Goal: Task Accomplishment & Management: Complete application form

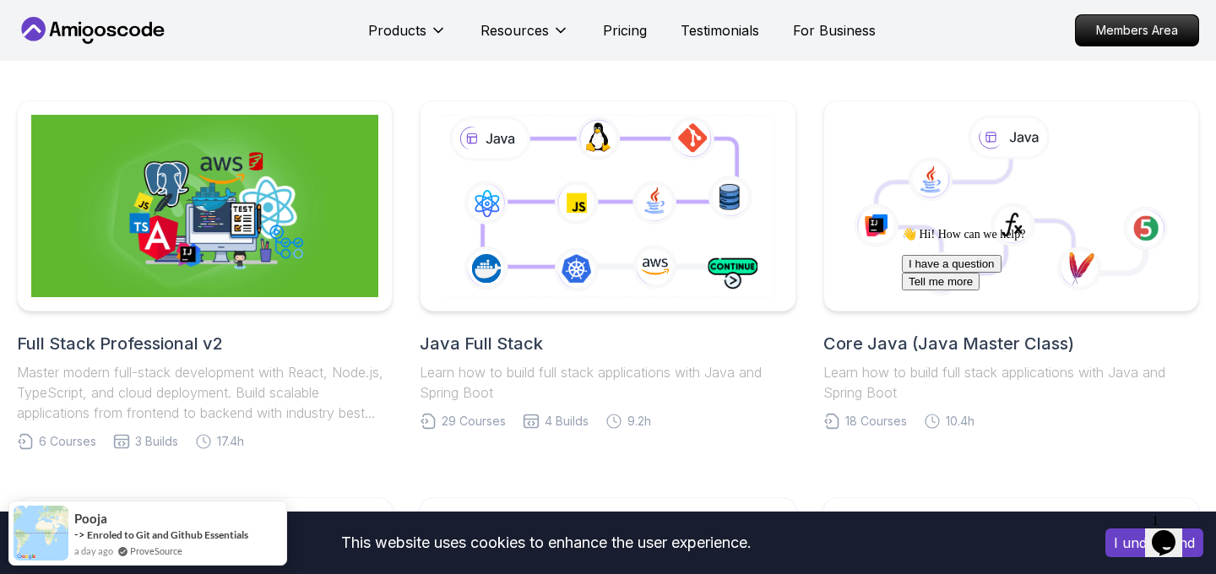
scroll to position [338, 0]
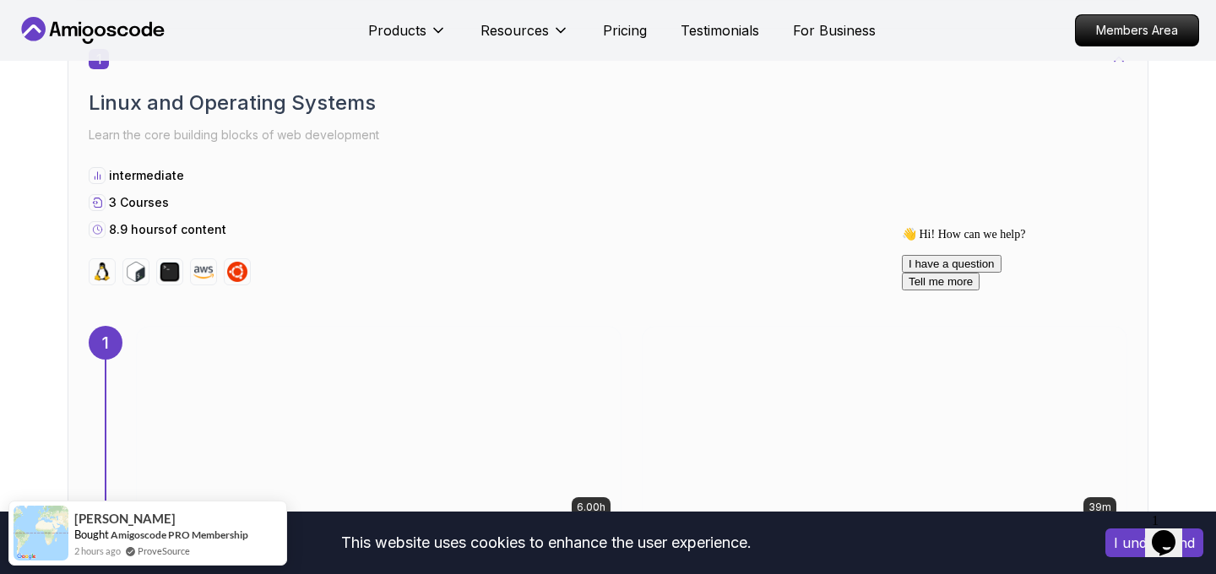
scroll to position [962, 0]
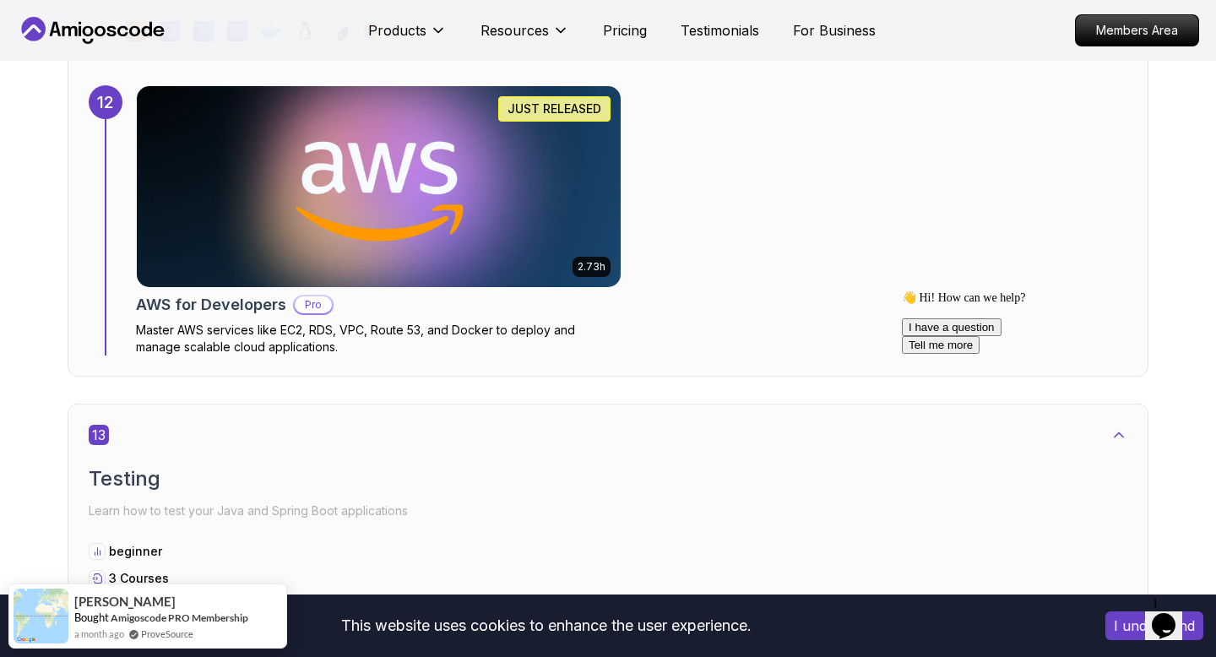
scroll to position [8975, 0]
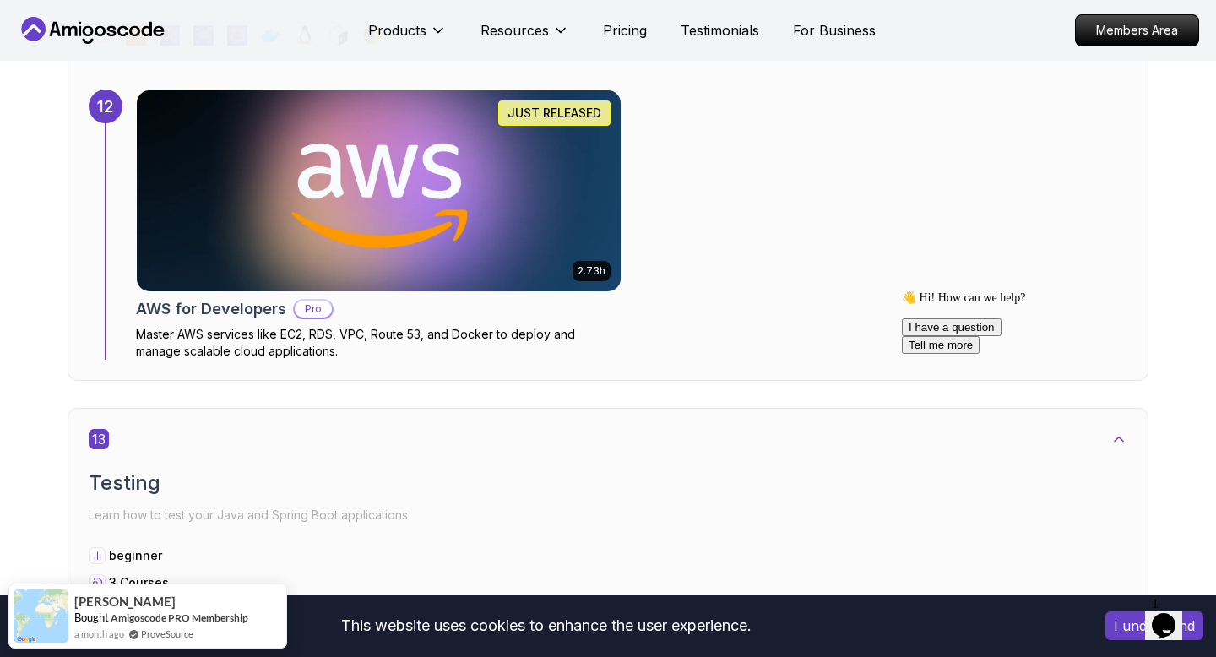
click at [494, 240] on img at bounding box center [379, 190] width 508 height 211
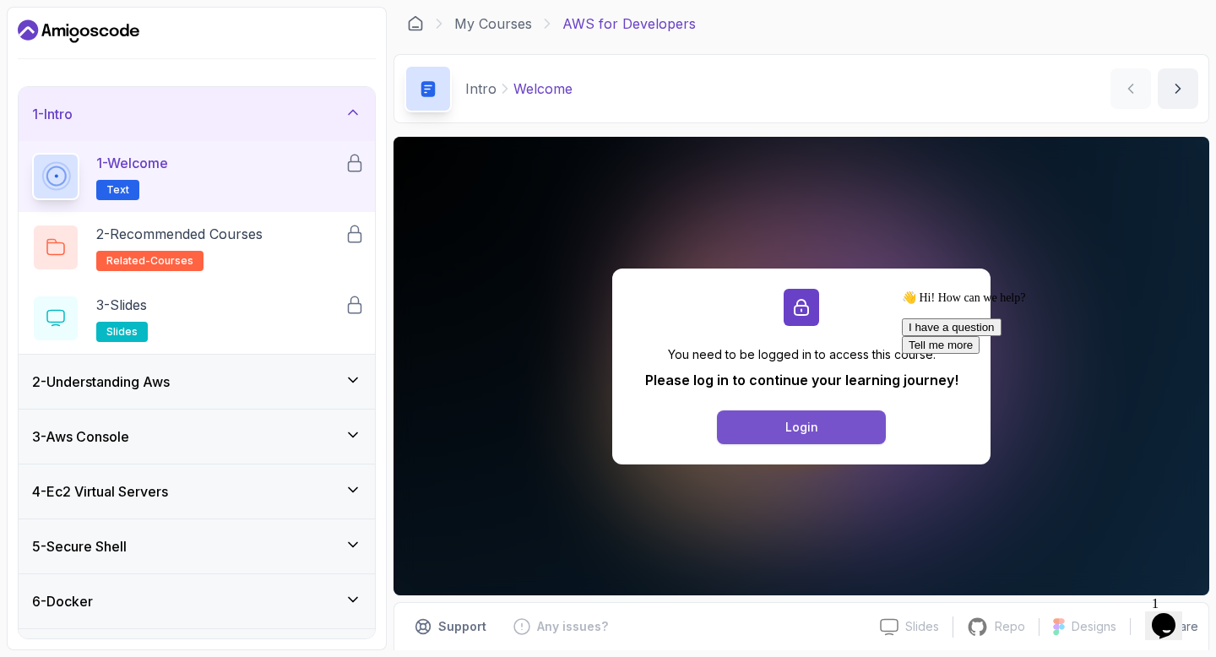
click at [755, 419] on button "Login" at bounding box center [801, 427] width 169 height 34
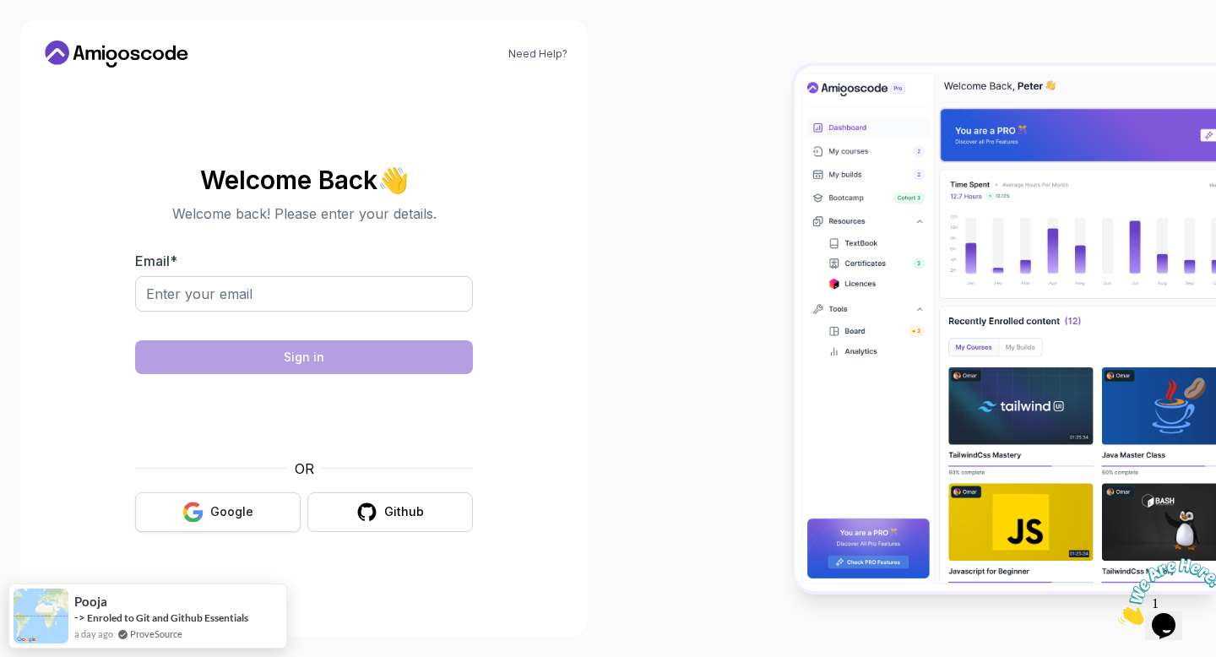
click at [219, 505] on div "Google" at bounding box center [231, 511] width 43 height 17
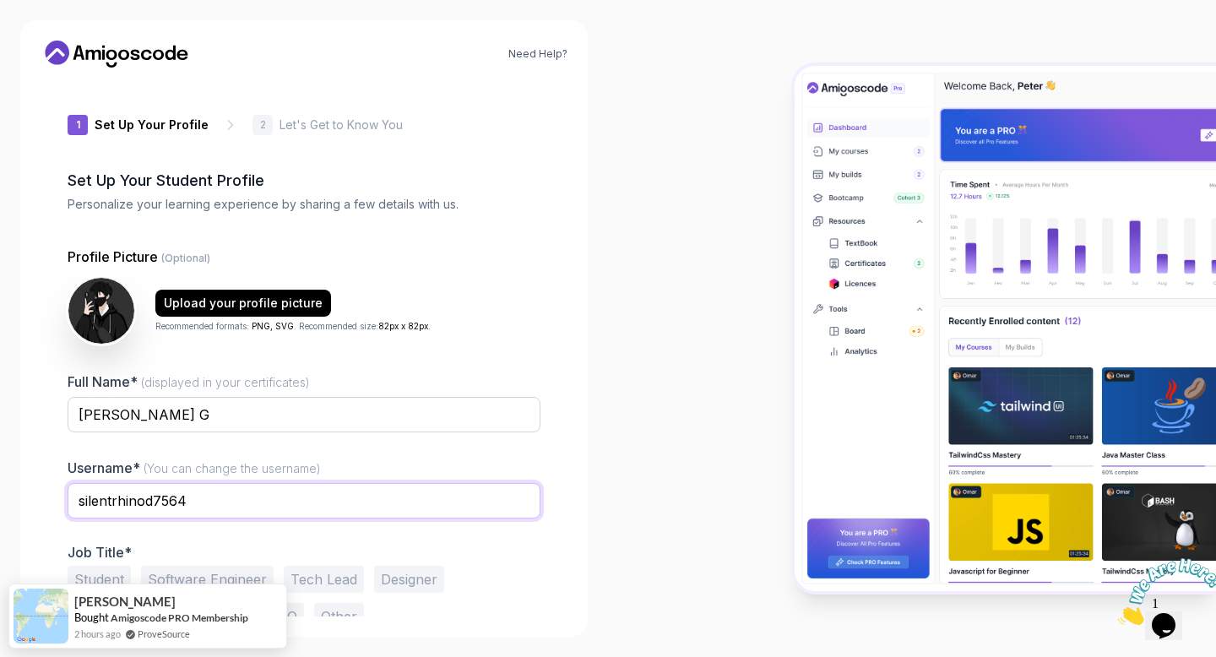
click at [224, 504] on input "silentrhinod7564" at bounding box center [304, 500] width 473 height 35
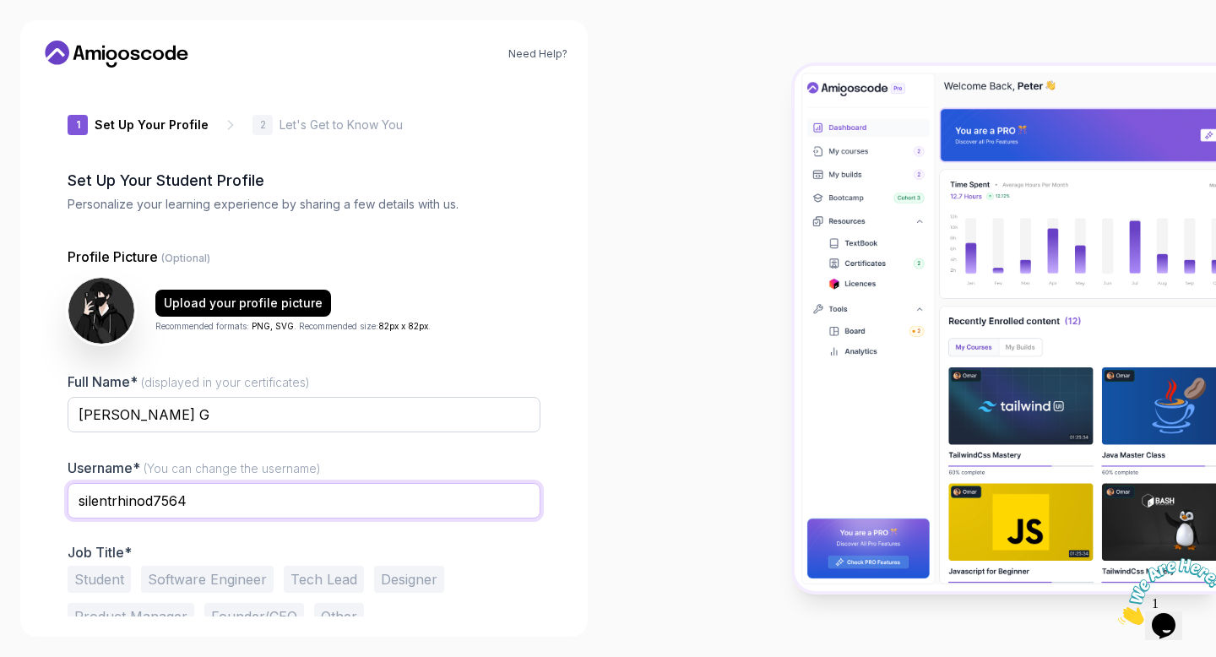
click at [224, 504] on input "silentrhinod7564" at bounding box center [304, 500] width 473 height 35
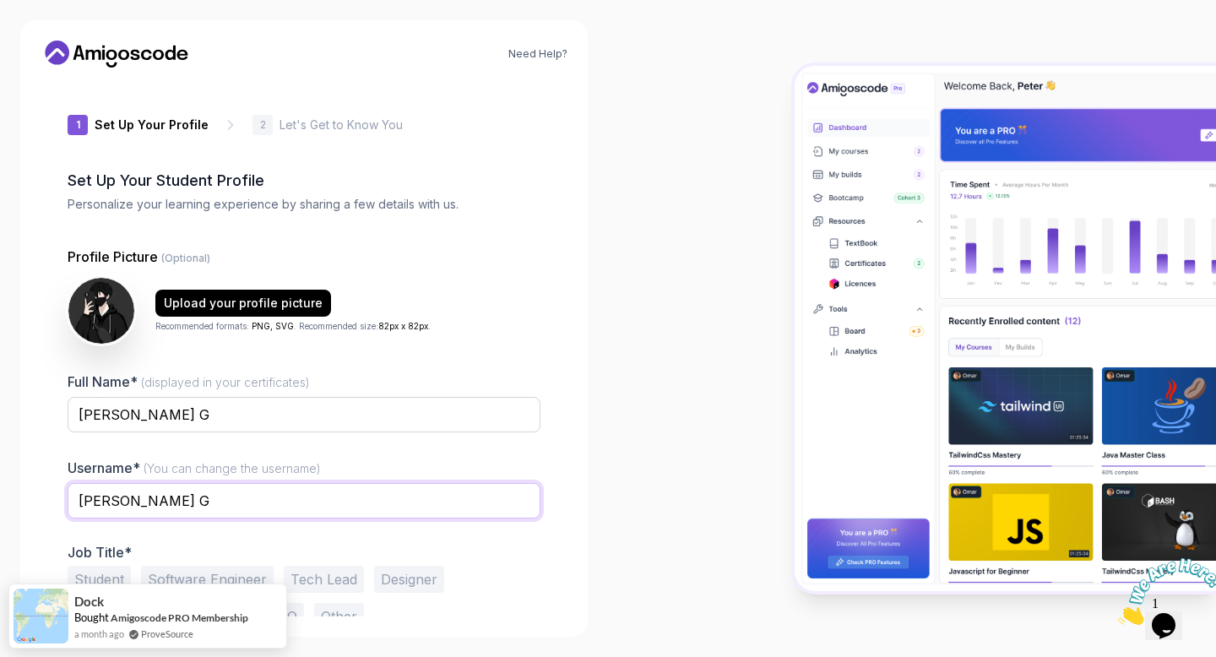
scroll to position [47, 0]
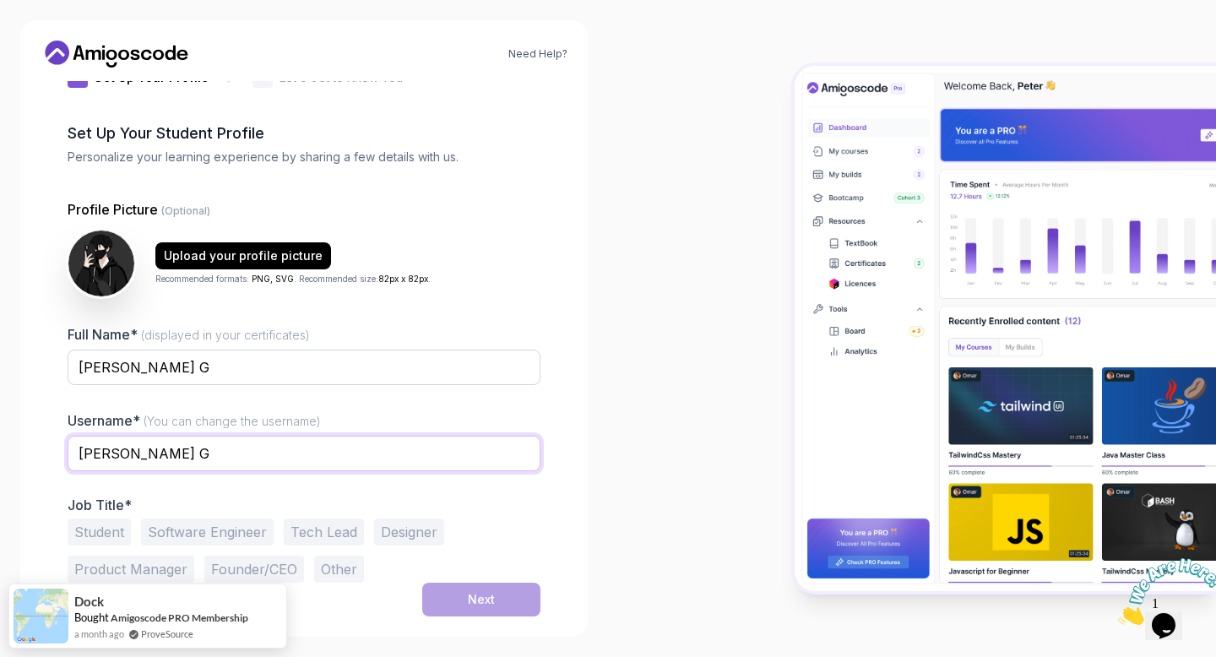
type input "Dhineshkumar G"
click at [102, 541] on button "Student" at bounding box center [99, 531] width 63 height 27
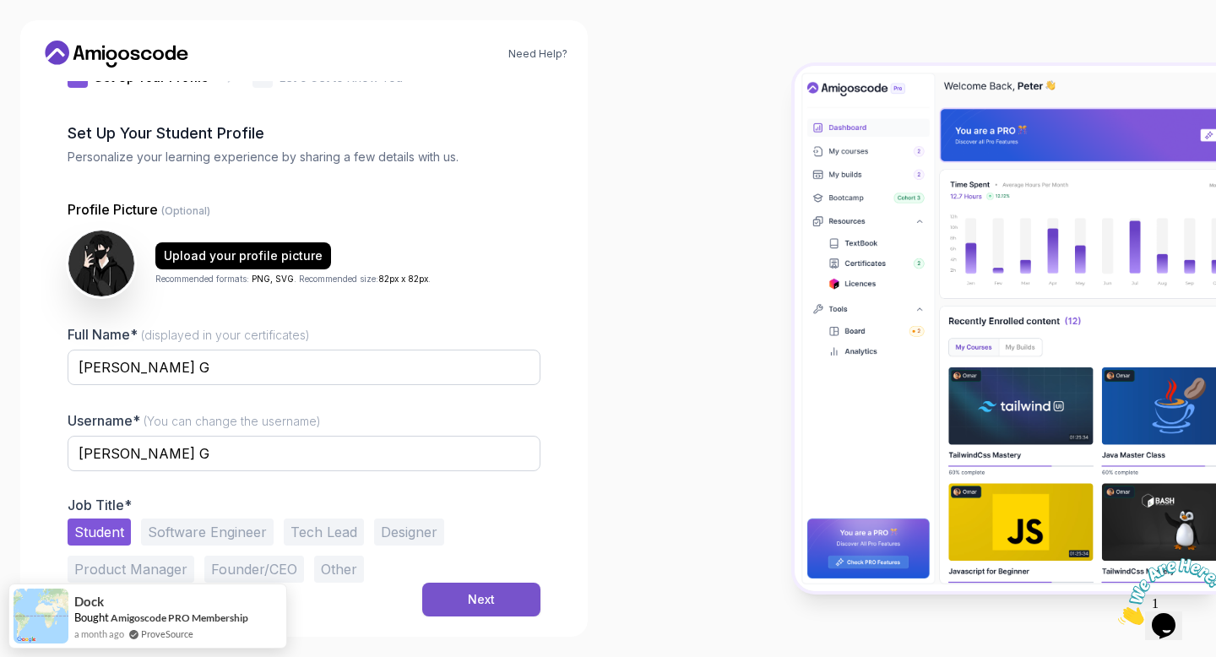
click at [475, 598] on div "Next" at bounding box center [481, 599] width 27 height 17
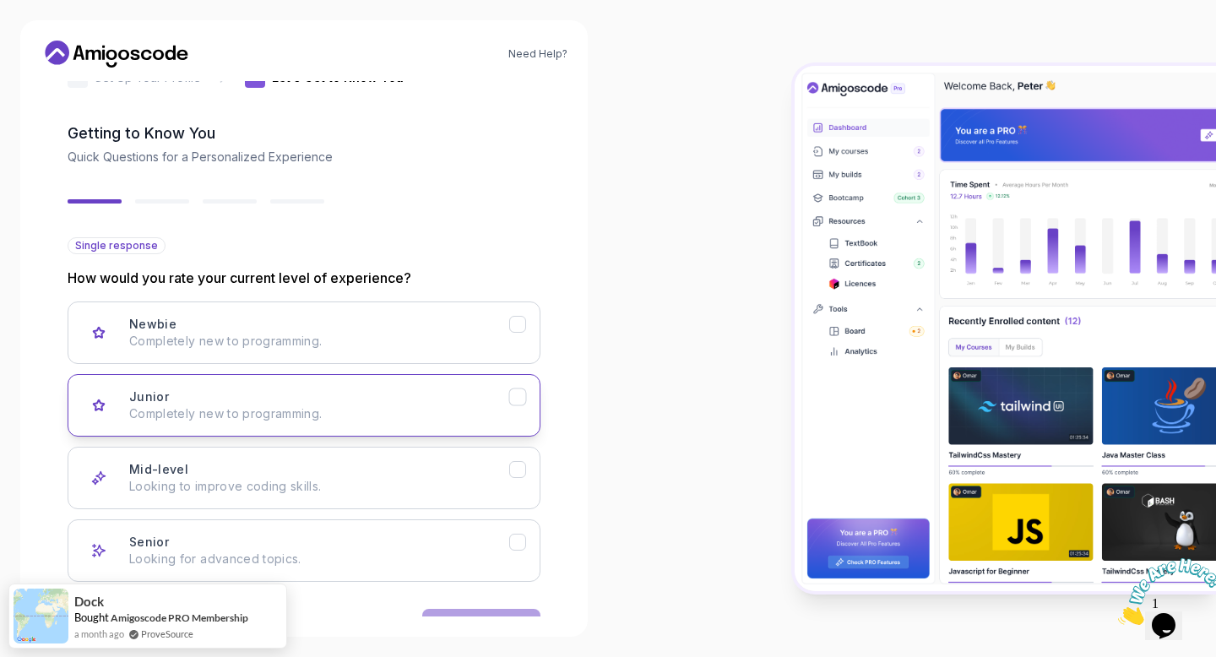
scroll to position [100, 0]
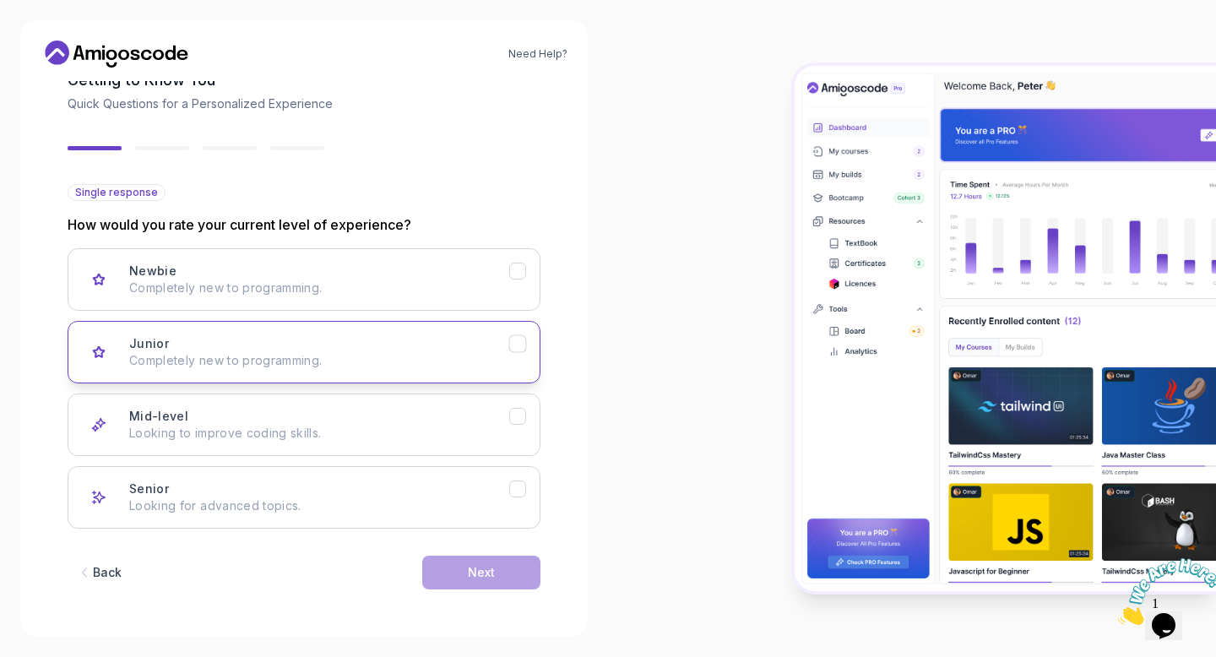
click at [389, 365] on p "Completely new to programming." at bounding box center [319, 360] width 380 height 17
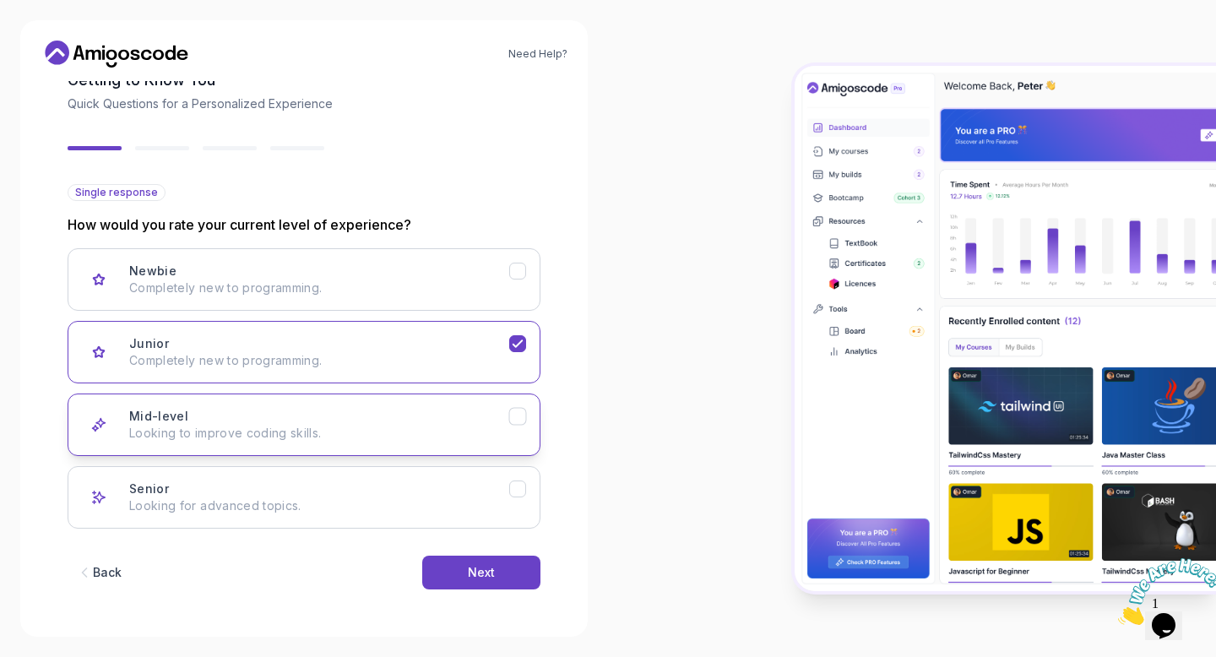
click at [374, 409] on div "Mid-level Looking to improve coding skills." at bounding box center [319, 425] width 380 height 34
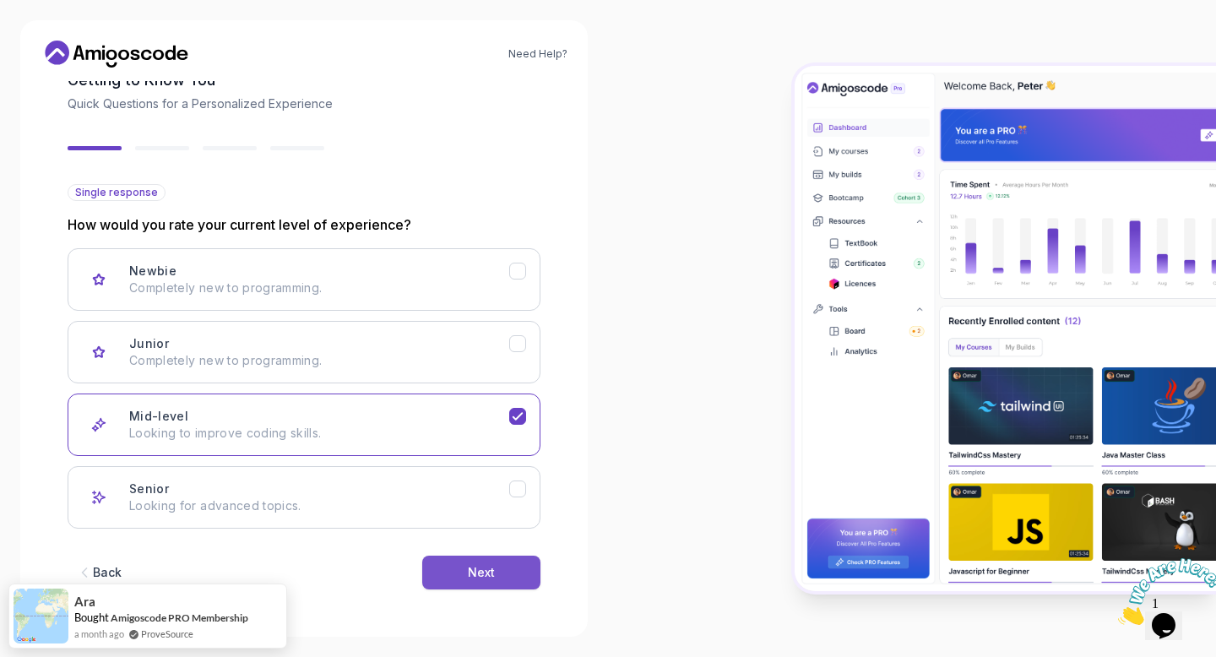
click at [490, 567] on div "Next" at bounding box center [481, 572] width 27 height 17
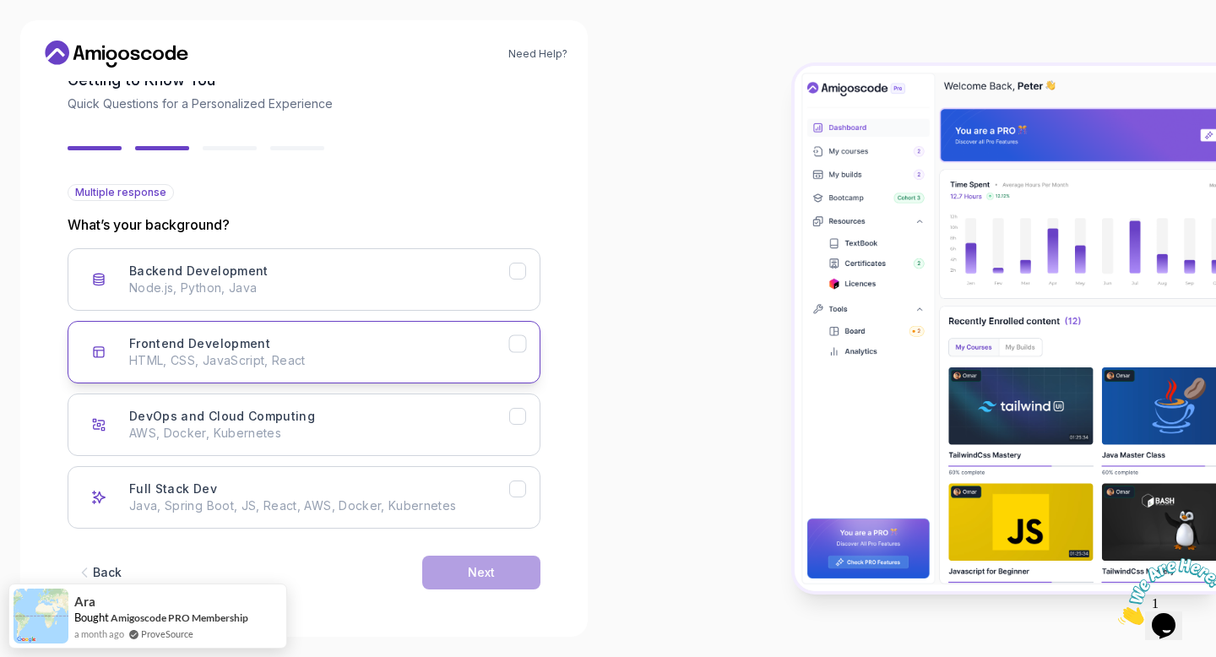
click at [418, 356] on p "HTML, CSS, JavaScript, React" at bounding box center [319, 360] width 380 height 17
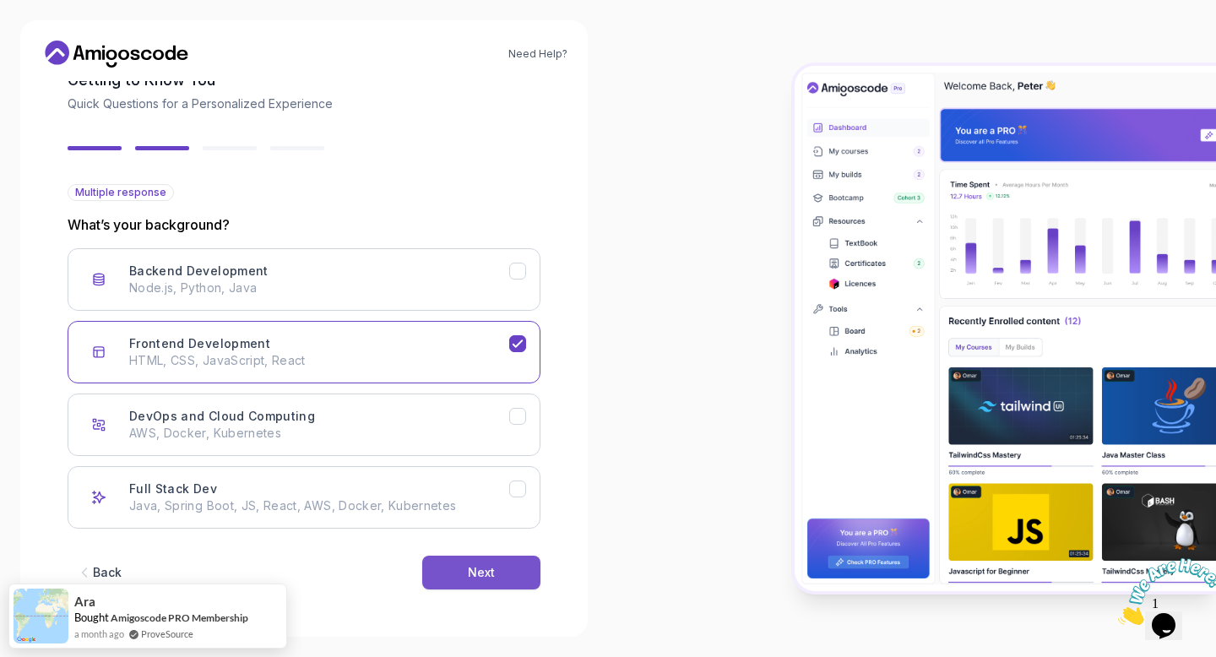
click at [493, 568] on div "Next" at bounding box center [481, 572] width 27 height 17
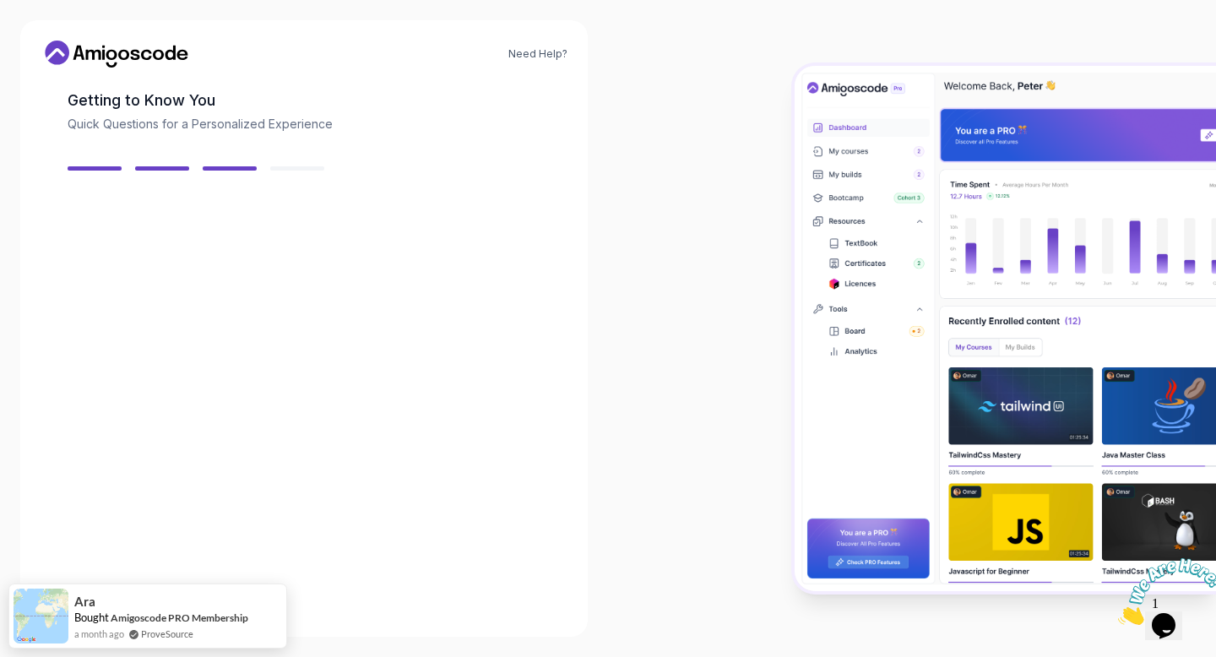
scroll to position [80, 0]
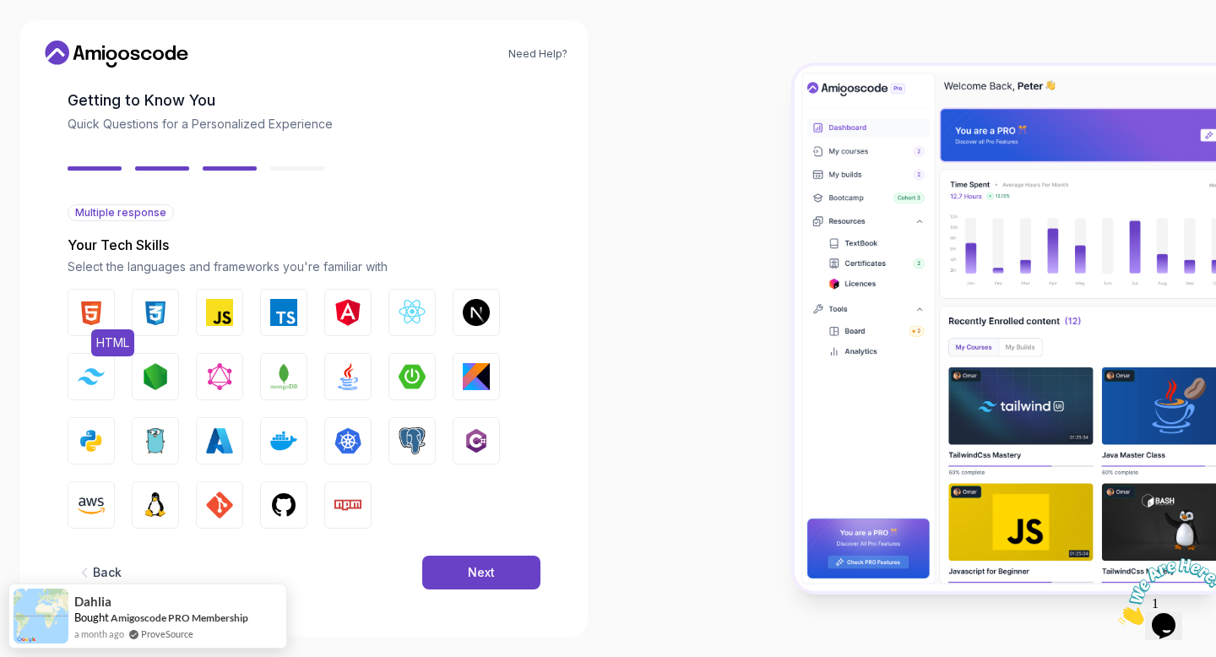
click at [105, 317] on button "HTML" at bounding box center [91, 312] width 47 height 47
click at [168, 318] on img "button" at bounding box center [155, 312] width 27 height 27
click at [354, 382] on img "button" at bounding box center [347, 376] width 27 height 27
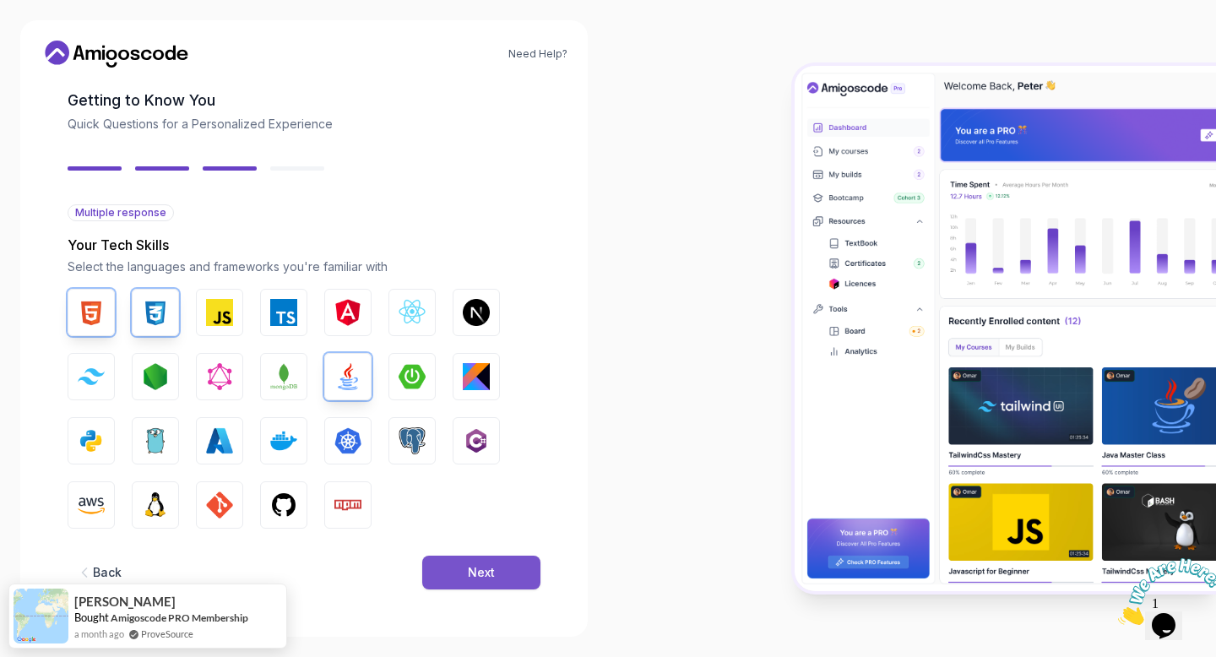
click at [455, 578] on button "Next" at bounding box center [481, 572] width 118 height 34
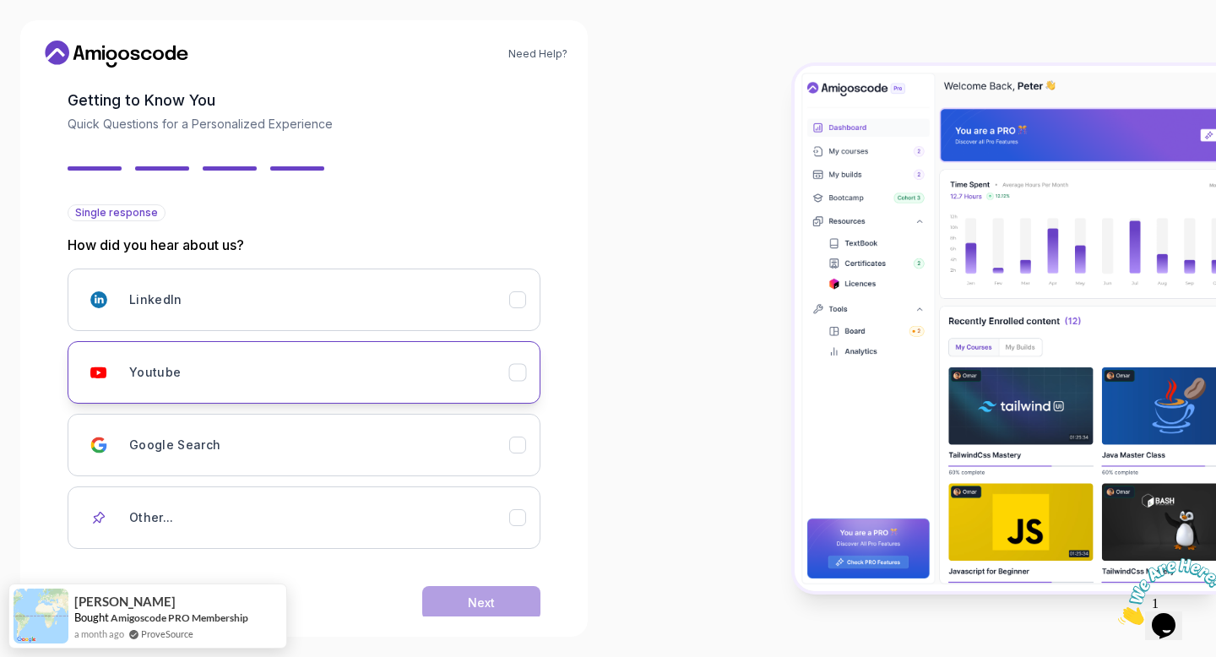
click at [342, 365] on div "Youtube" at bounding box center [319, 372] width 380 height 34
click at [494, 593] on button "Next" at bounding box center [481, 603] width 118 height 34
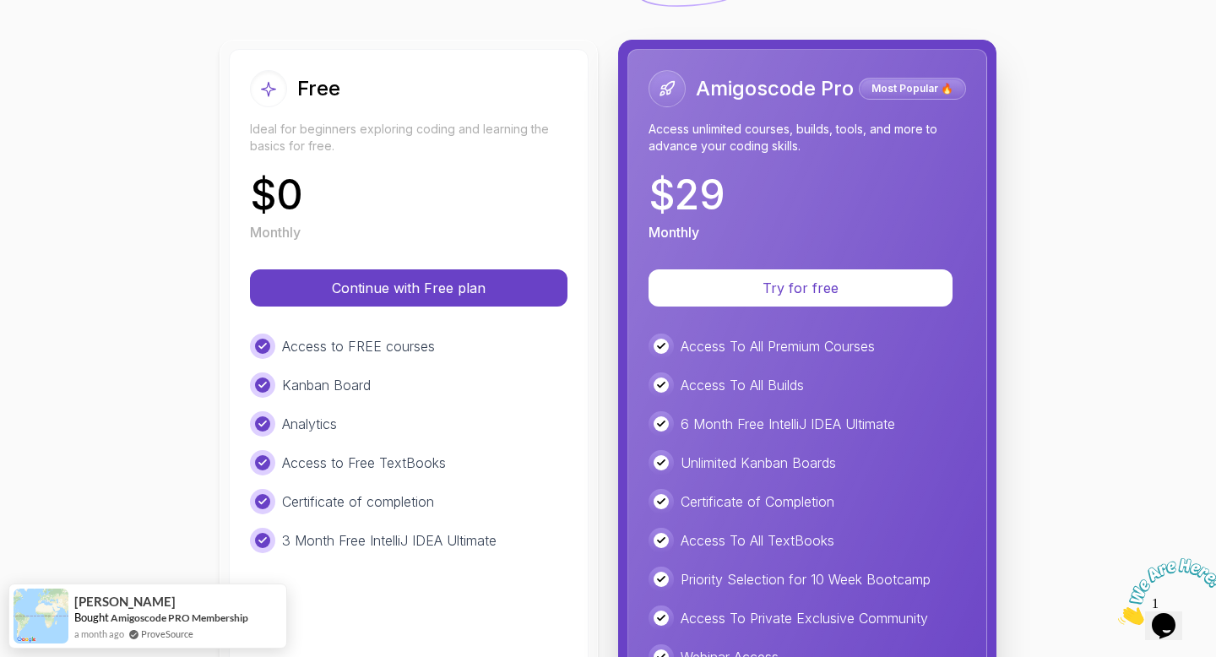
scroll to position [176, 0]
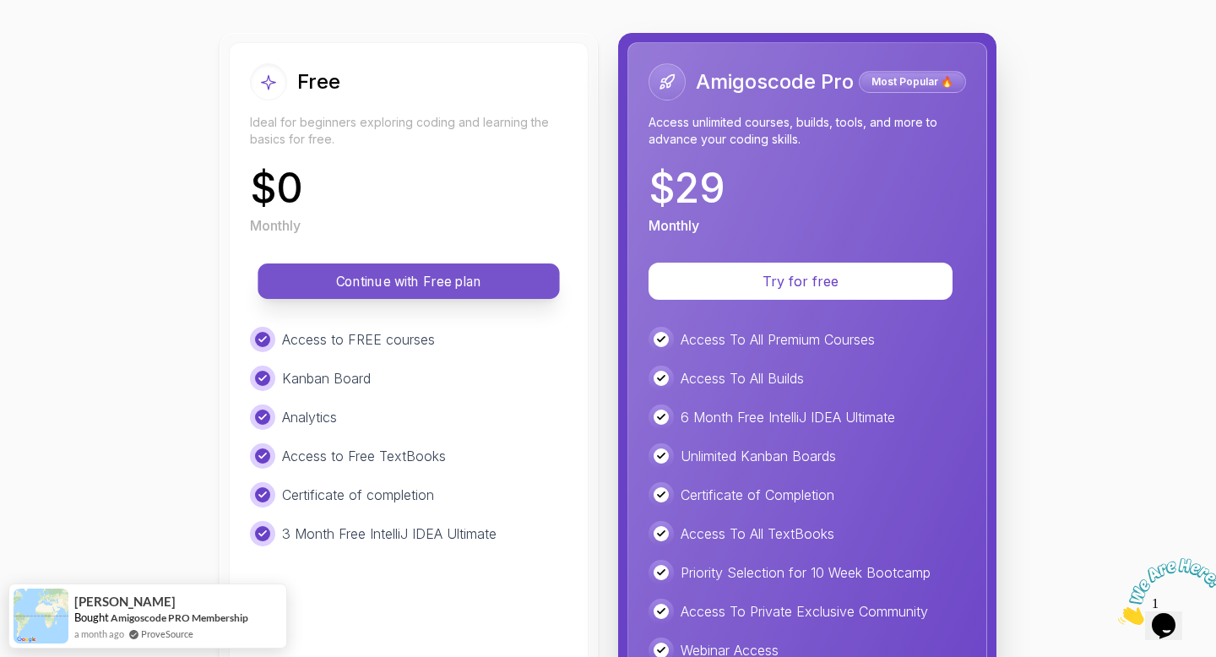
click at [434, 272] on p "Continue with Free plan" at bounding box center [408, 281] width 263 height 19
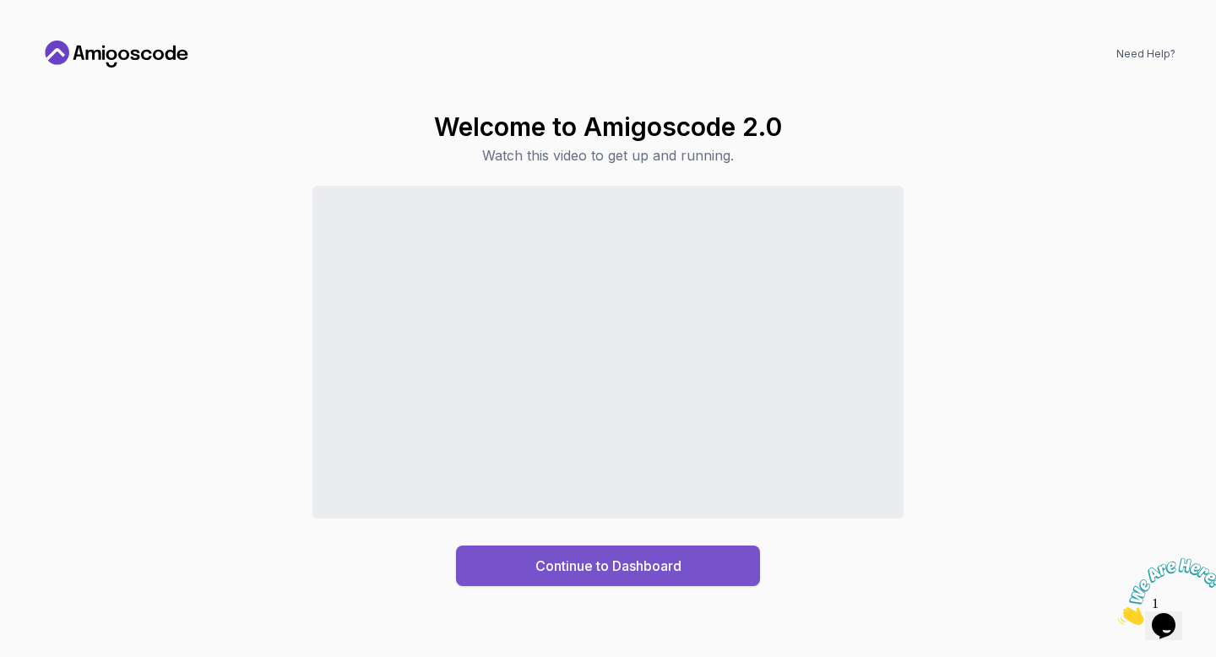
click at [598, 557] on div "Continue to Dashboard" at bounding box center [608, 565] width 146 height 20
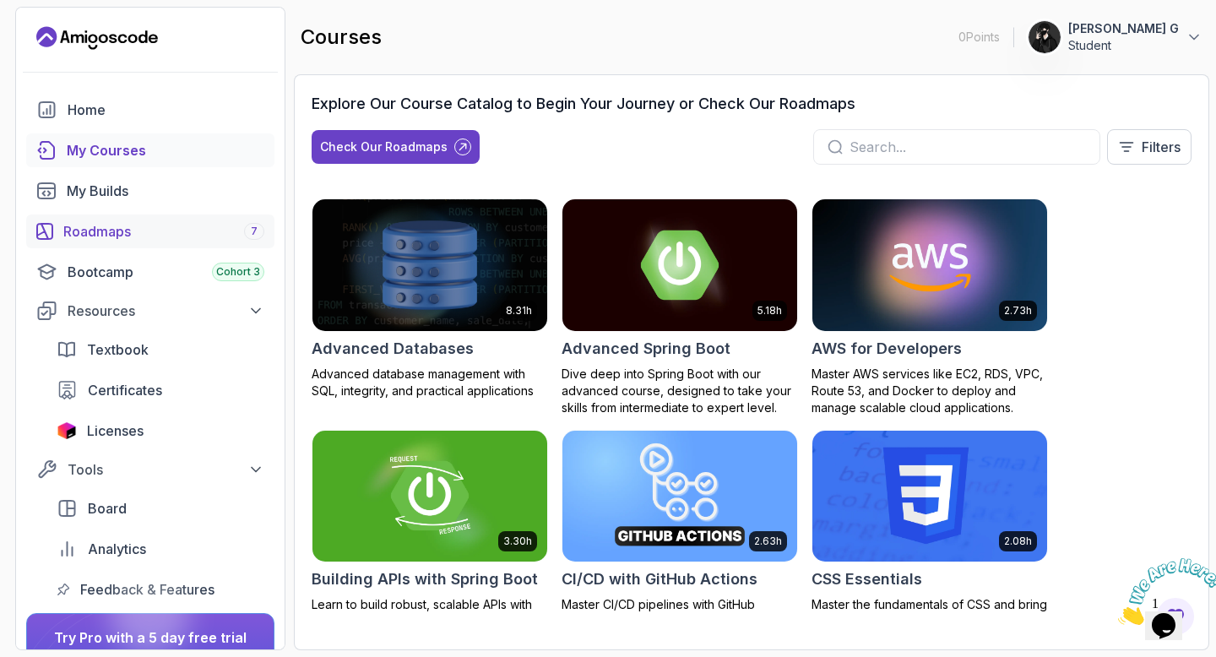
click at [196, 236] on div "Roadmaps 7" at bounding box center [163, 231] width 201 height 20
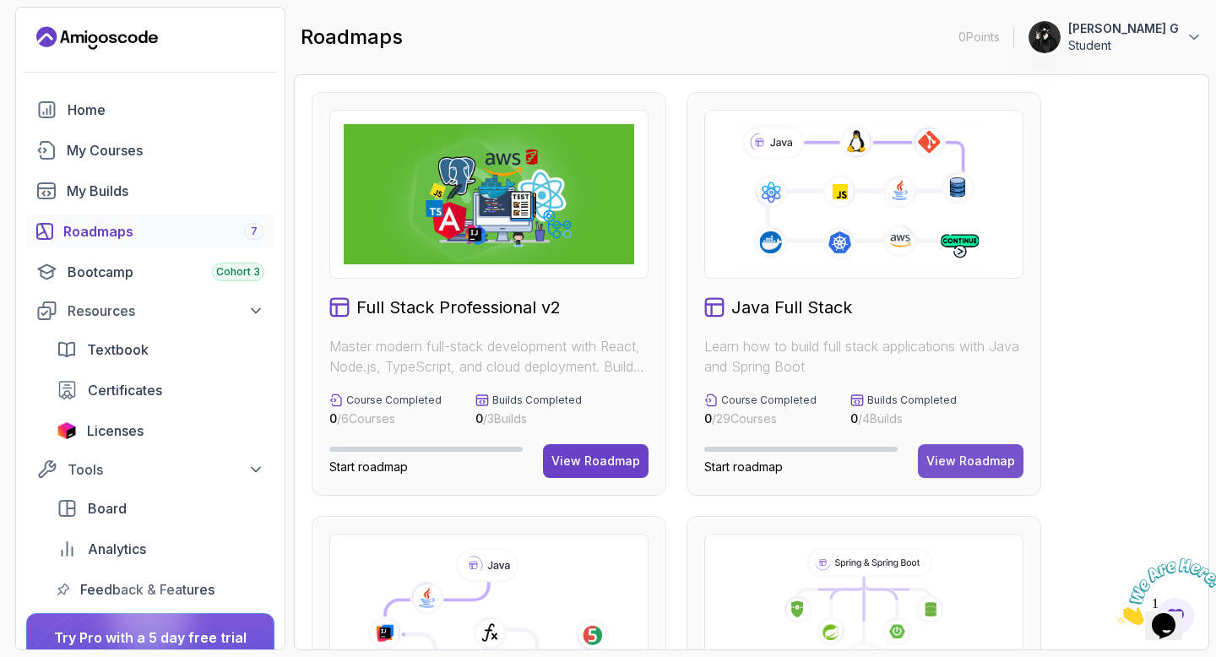
click at [961, 459] on div "View Roadmap" at bounding box center [970, 460] width 89 height 17
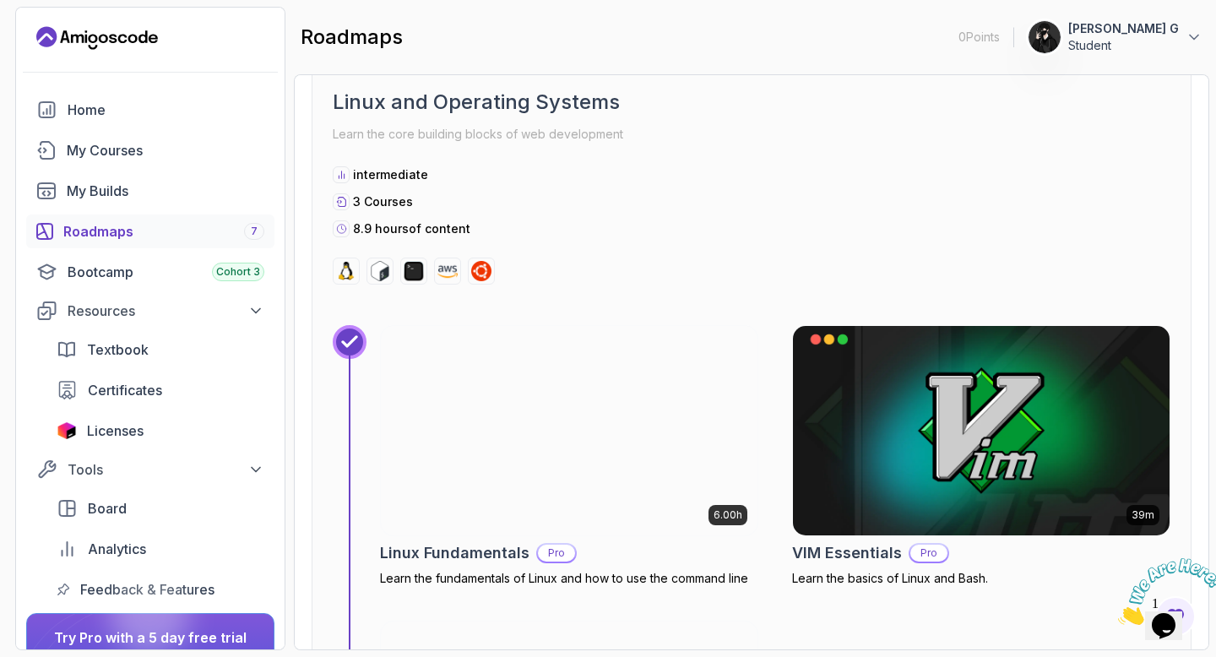
scroll to position [612, 0]
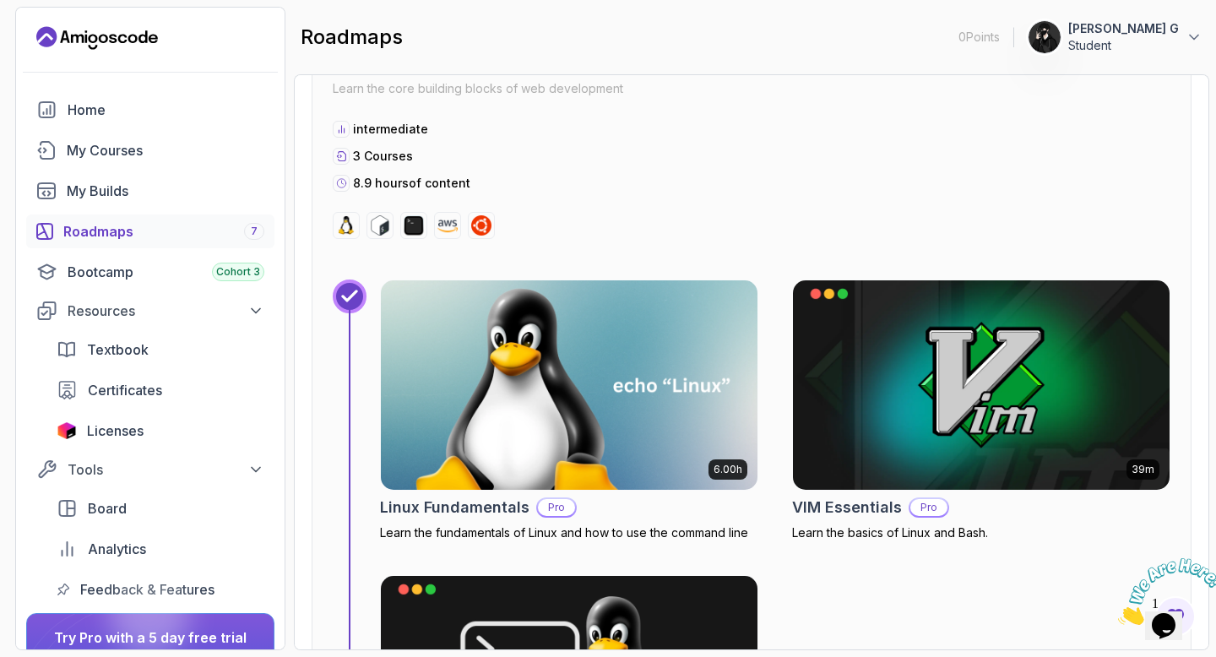
click at [577, 407] on img at bounding box center [569, 384] width 376 height 209
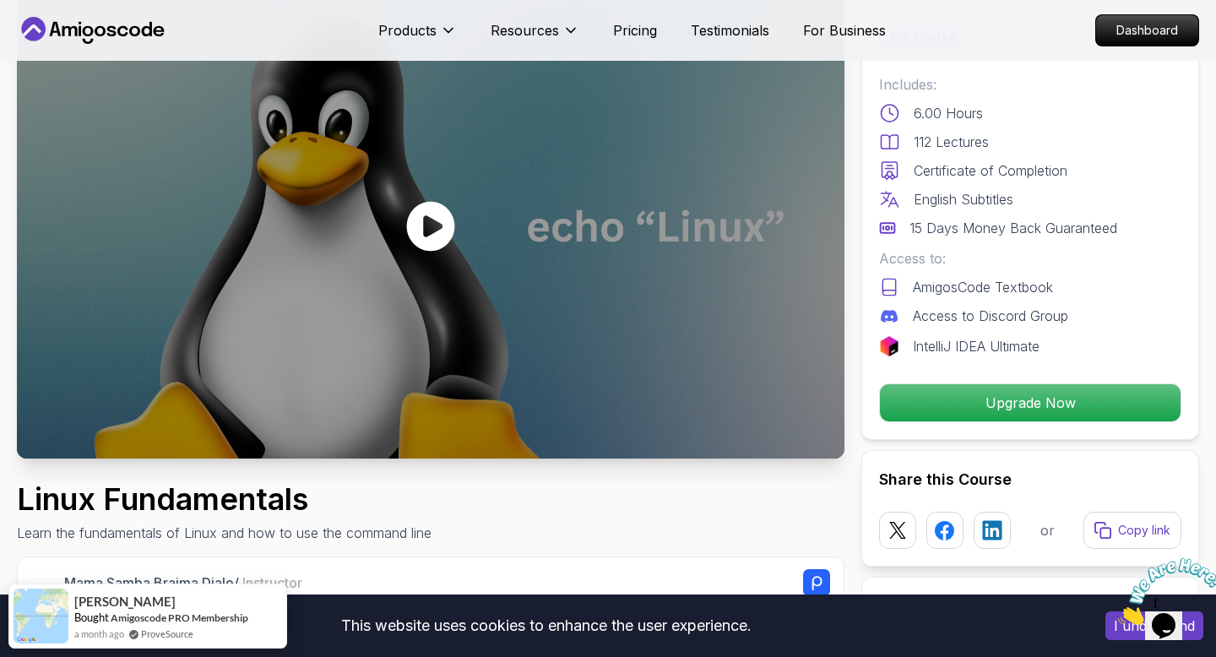
scroll to position [23, 0]
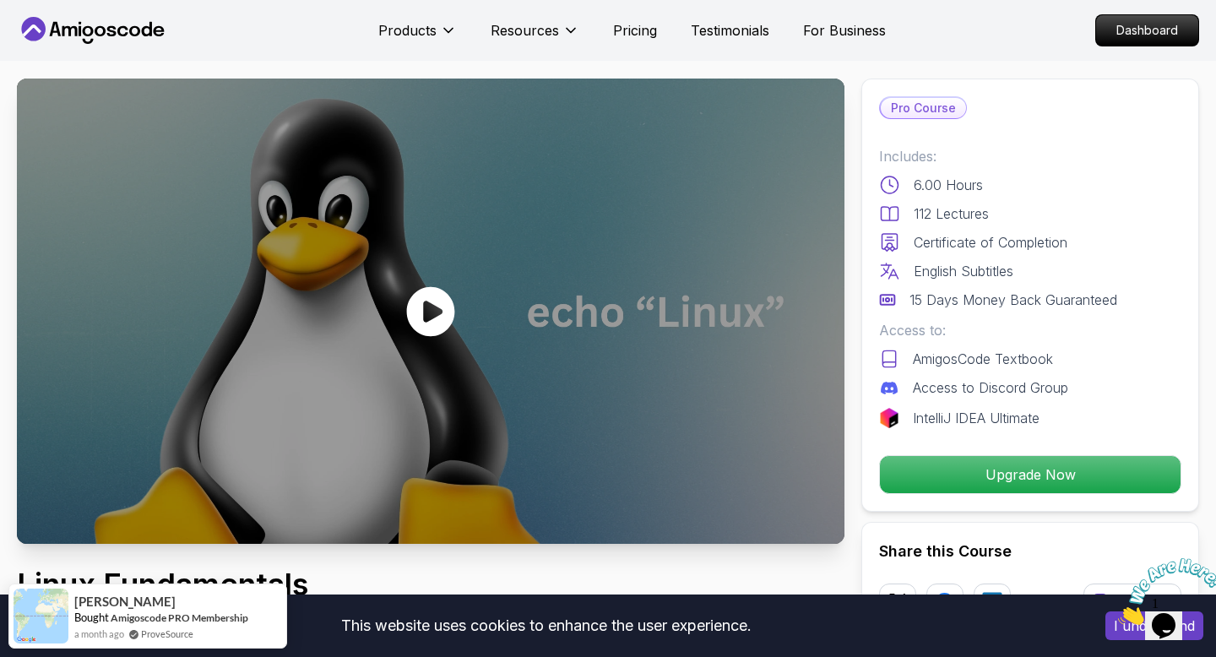
click at [435, 304] on icon at bounding box center [431, 311] width 48 height 50
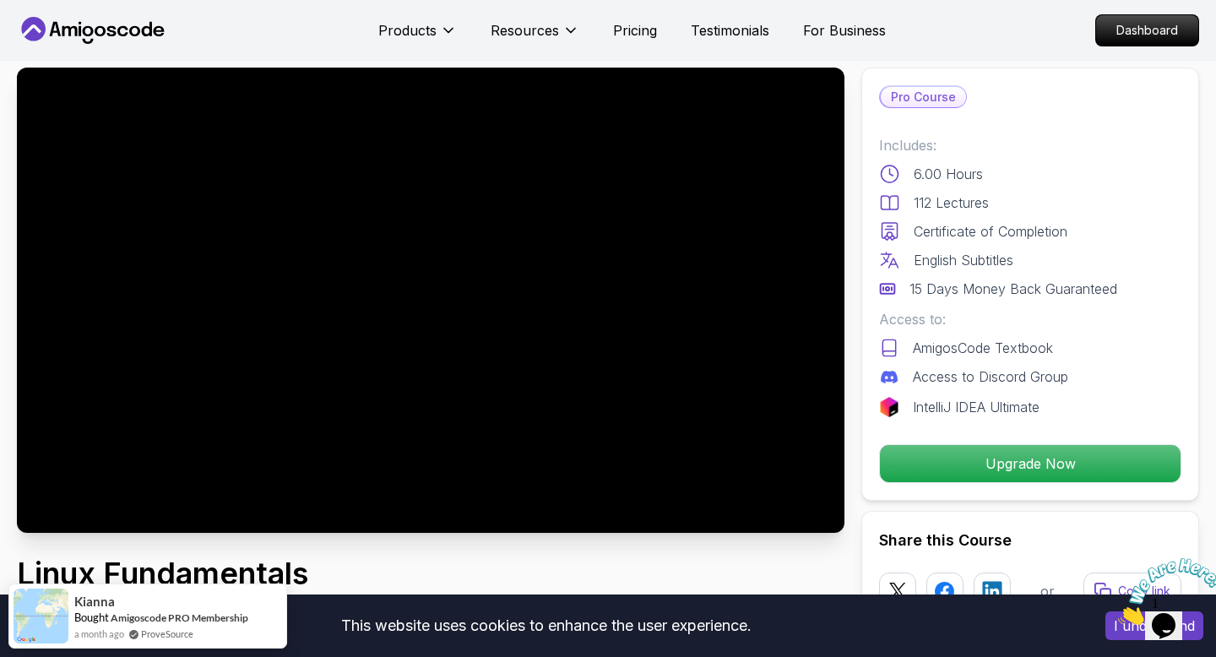
scroll to position [0, 0]
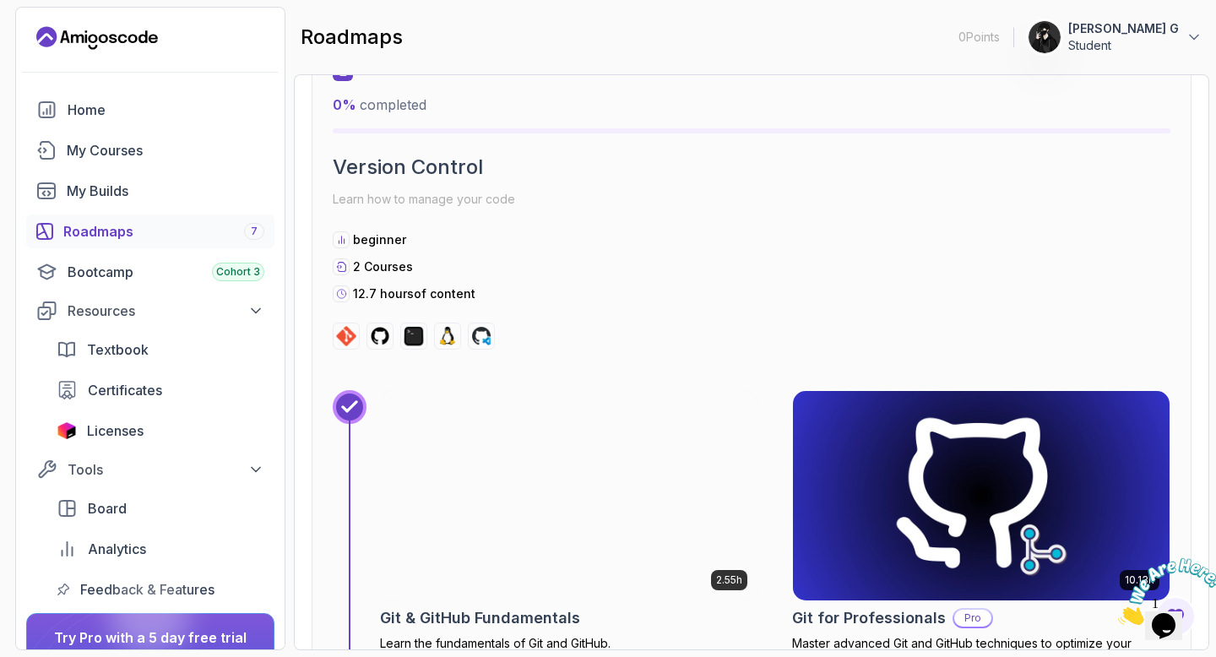
scroll to position [1468, 0]
